Goal: Task Accomplishment & Management: Manage account settings

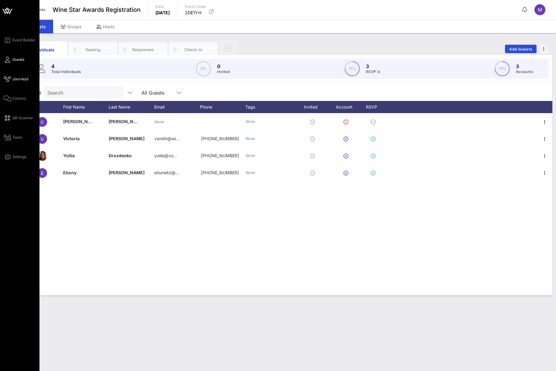
click at [15, 77] on span "Journeys" at bounding box center [20, 78] width 16 height 5
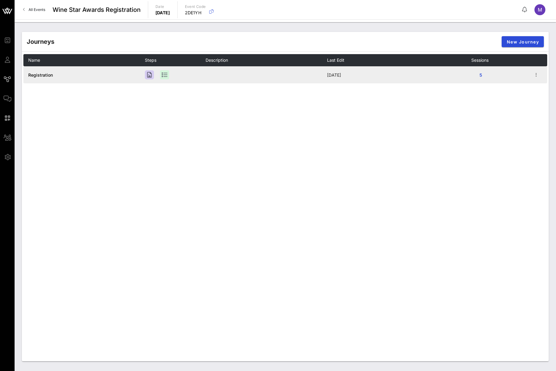
click at [45, 72] on span "Registration" at bounding box center [40, 74] width 25 height 5
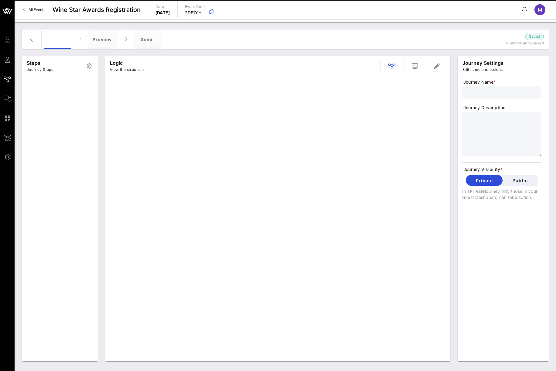
type input "Registration"
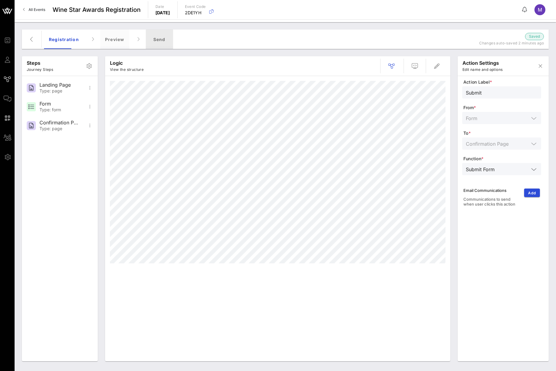
click at [156, 34] on div "Send" at bounding box center [159, 38] width 27 height 19
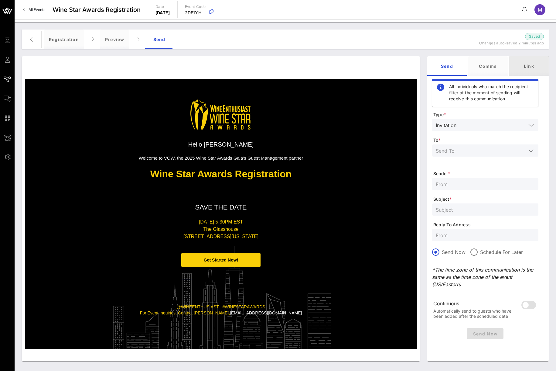
click at [525, 65] on div "Link" at bounding box center [528, 65] width 39 height 19
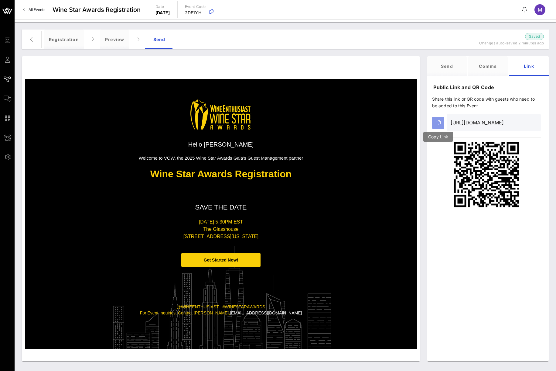
click at [441, 125] on button "button" at bounding box center [438, 123] width 12 height 12
click at [534, 259] on div "Public Link and QR Code Share this link or QR code with guests who need to be a…" at bounding box center [487, 221] width 121 height 285
click at [48, 40] on div "Registration" at bounding box center [64, 38] width 40 height 19
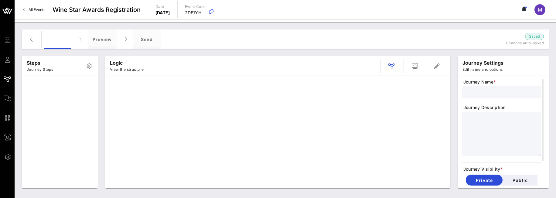
type input "Registration"
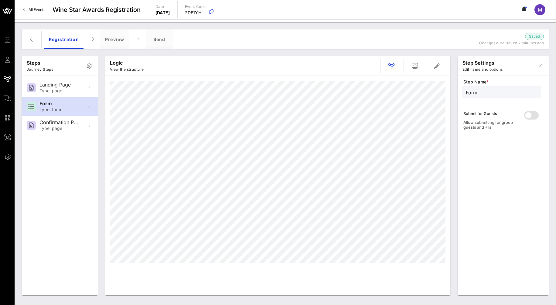
click at [553, 128] on div "Steps Journey Steps Landing Page Type: page Form Type: form Confirmation Page T…" at bounding box center [285, 163] width 541 height 283
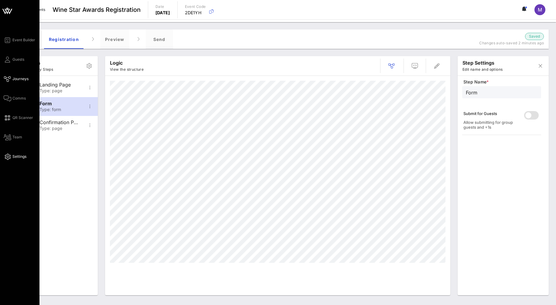
click at [14, 160] on link "Settings" at bounding box center [15, 156] width 23 height 7
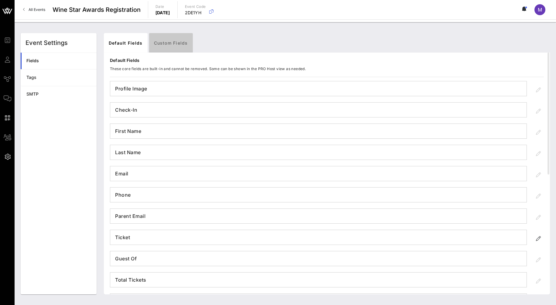
click at [172, 46] on link "Custom Fields" at bounding box center [171, 42] width 44 height 19
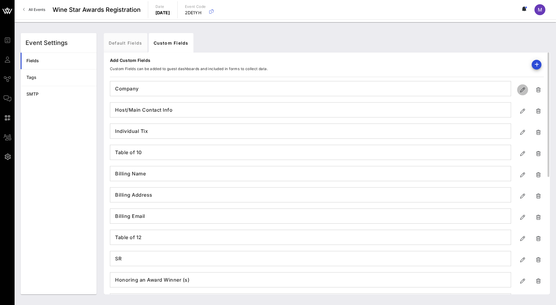
click at [518, 90] on span "button" at bounding box center [522, 89] width 11 height 7
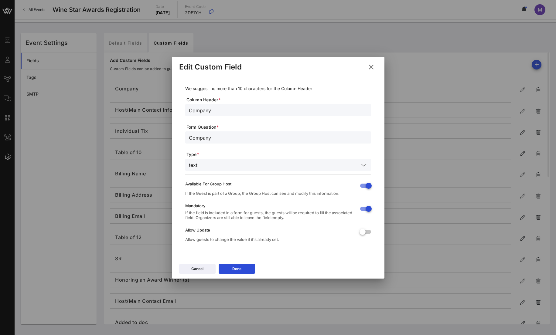
click at [371, 63] on icon at bounding box center [371, 66] width 8 height 7
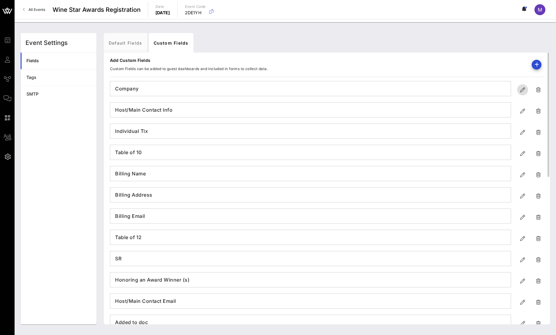
click at [519, 93] on span "button" at bounding box center [522, 89] width 11 height 7
type input "Company"
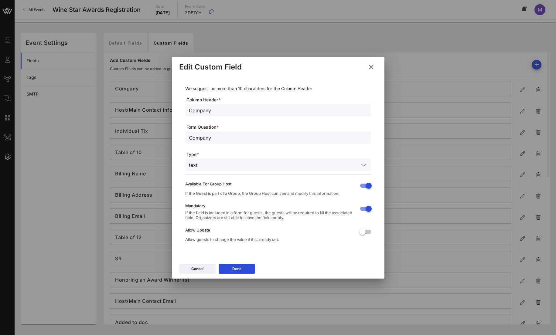
click at [371, 198] on div "We suggest no more than 10 characters for the Column Header Column Header * Com…" at bounding box center [278, 165] width 198 height 179
click at [364, 198] on div at bounding box center [362, 232] width 10 height 10
click at [251, 198] on button "Done" at bounding box center [237, 269] width 36 height 10
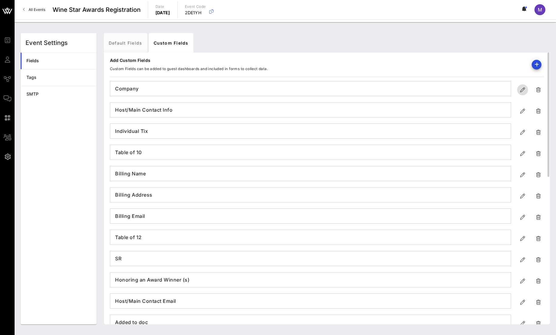
click at [524, 91] on icon "button" at bounding box center [522, 89] width 7 height 7
type input "Company"
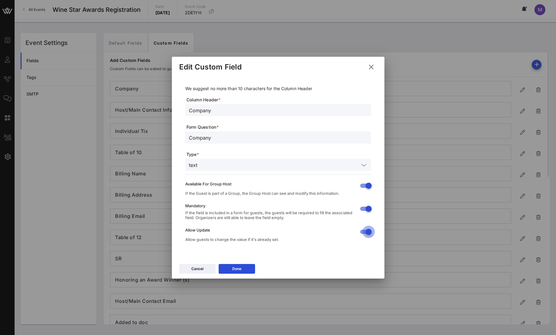
click at [365, 198] on div at bounding box center [369, 232] width 10 height 10
click at [250, 198] on button "Done" at bounding box center [237, 269] width 36 height 10
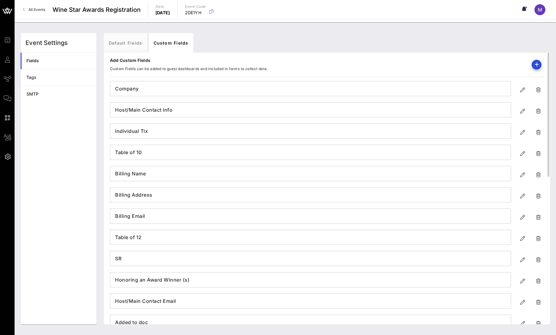
click at [520, 116] on div at bounding box center [522, 111] width 11 height 11
click at [520, 113] on icon "button" at bounding box center [522, 111] width 7 height 7
type input "Host/Main Contact Info"
type input "Please provide the first and last name of the person managing guest details for…"
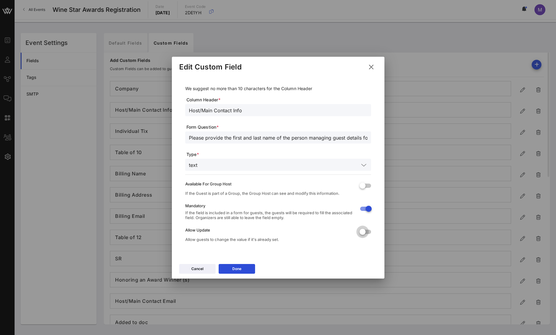
click at [362, 198] on div at bounding box center [362, 232] width 10 height 10
click at [249, 198] on button "Done" at bounding box center [237, 269] width 36 height 10
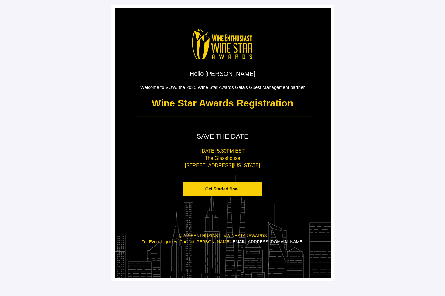
click at [234, 156] on p "The Glasshouse" at bounding box center [223, 158] width 176 height 7
click at [232, 186] on span "Get Started Now!" at bounding box center [222, 189] width 79 height 14
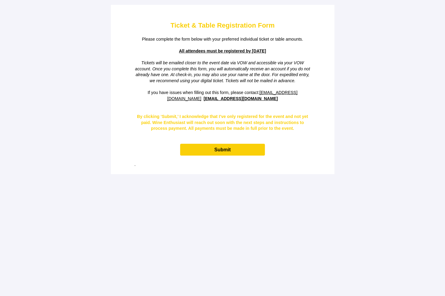
click at [235, 147] on span "Submit" at bounding box center [222, 150] width 84 height 12
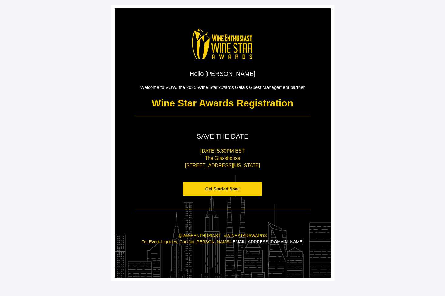
click at [241, 194] on span "Get Started Now!" at bounding box center [222, 189] width 79 height 14
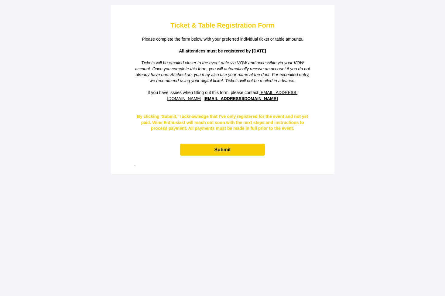
click at [343, 78] on main "Ticket & Table Registration Form Please complete the form below with your prefe…" at bounding box center [222, 148] width 445 height 296
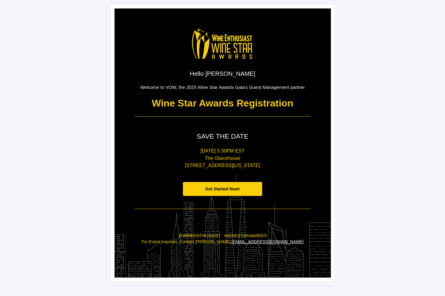
click at [223, 187] on span "Get Started Now!" at bounding box center [222, 189] width 35 height 5
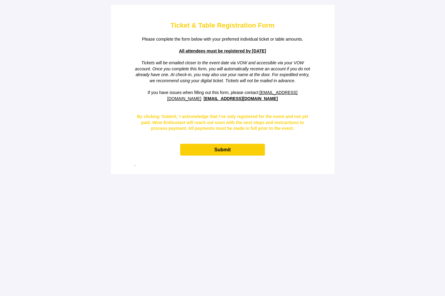
click at [375, 105] on main "Ticket & Table Registration Form Please complete the form below with your prefe…" at bounding box center [222, 148] width 445 height 296
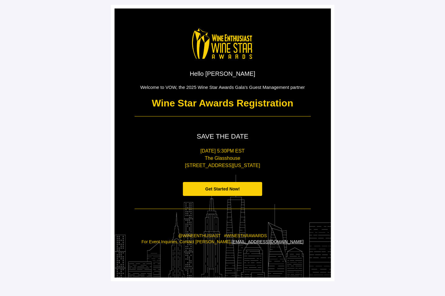
click at [225, 187] on span "Get Started Now!" at bounding box center [222, 189] width 35 height 5
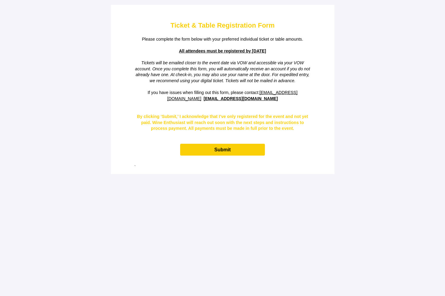
click at [210, 108] on td at bounding box center [222, 108] width 182 height 6
click at [230, 147] on span "Submit" at bounding box center [222, 149] width 16 height 5
